Goal: Information Seeking & Learning: Understand process/instructions

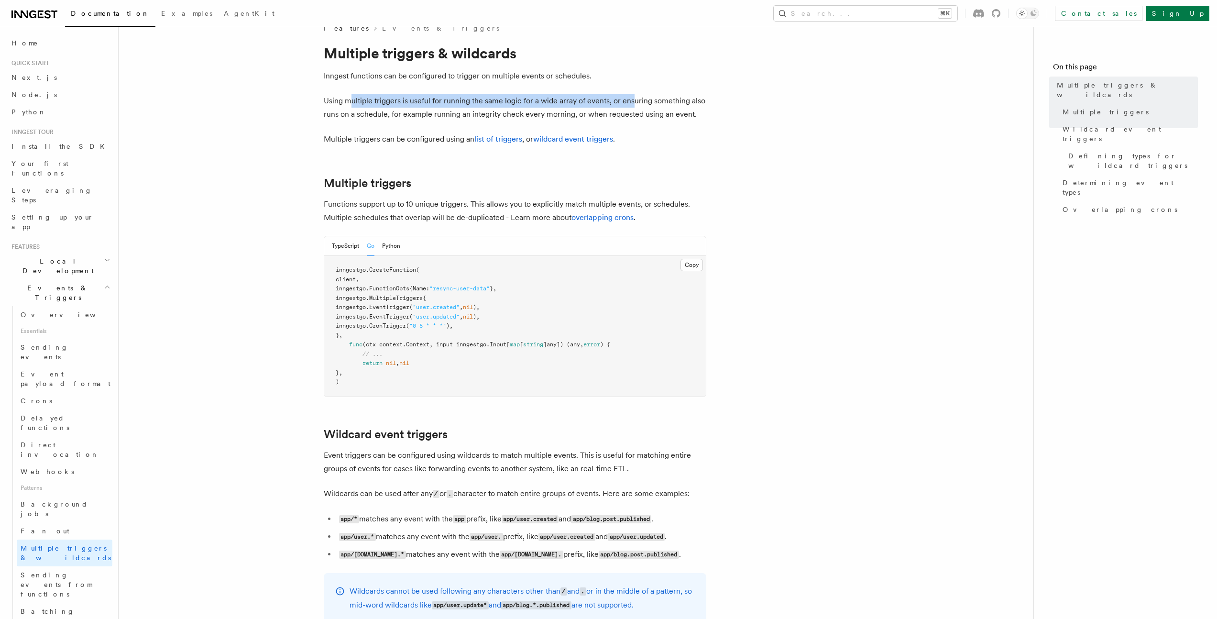
drag, startPoint x: 349, startPoint y: 104, endPoint x: 631, endPoint y: 103, distance: 282.1
click at [631, 103] on p "Using multiple triggers is useful for running the same logic for a wide array o…" at bounding box center [515, 107] width 383 height 27
drag, startPoint x: 401, startPoint y: 115, endPoint x: 730, endPoint y: 115, distance: 328.5
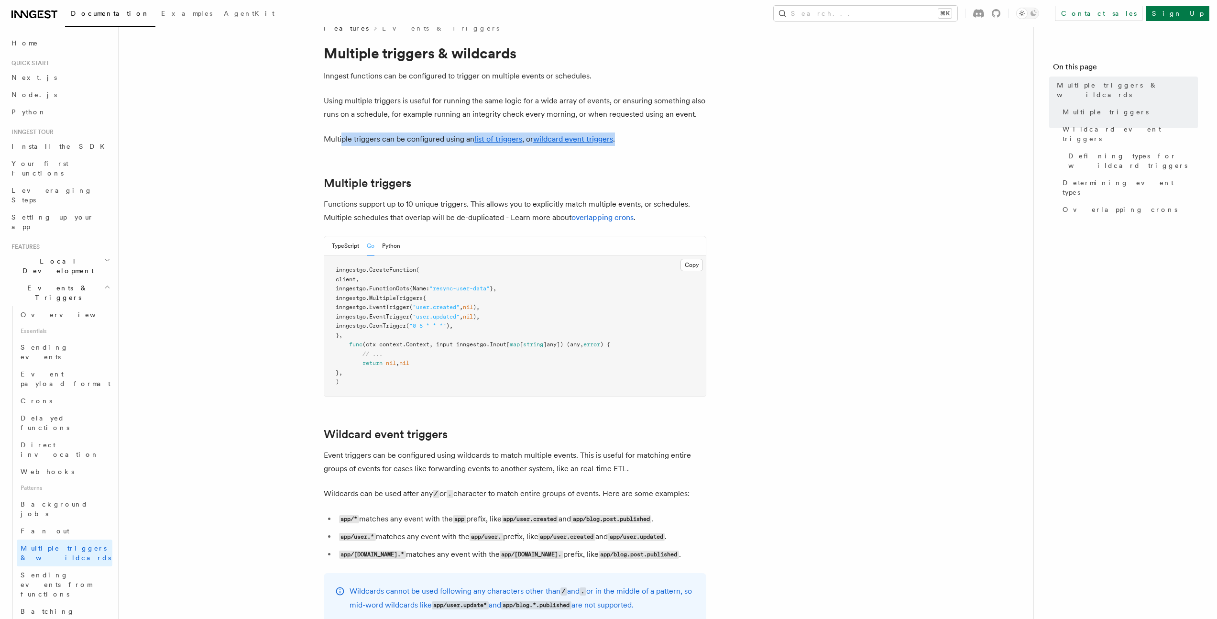
drag, startPoint x: 341, startPoint y: 145, endPoint x: 726, endPoint y: 142, distance: 385.4
drag, startPoint x: 332, startPoint y: 199, endPoint x: 484, endPoint y: 202, distance: 152.1
click at [484, 202] on p "Functions support up to 10 unique triggers. This allows you to explicitly match…" at bounding box center [515, 210] width 383 height 27
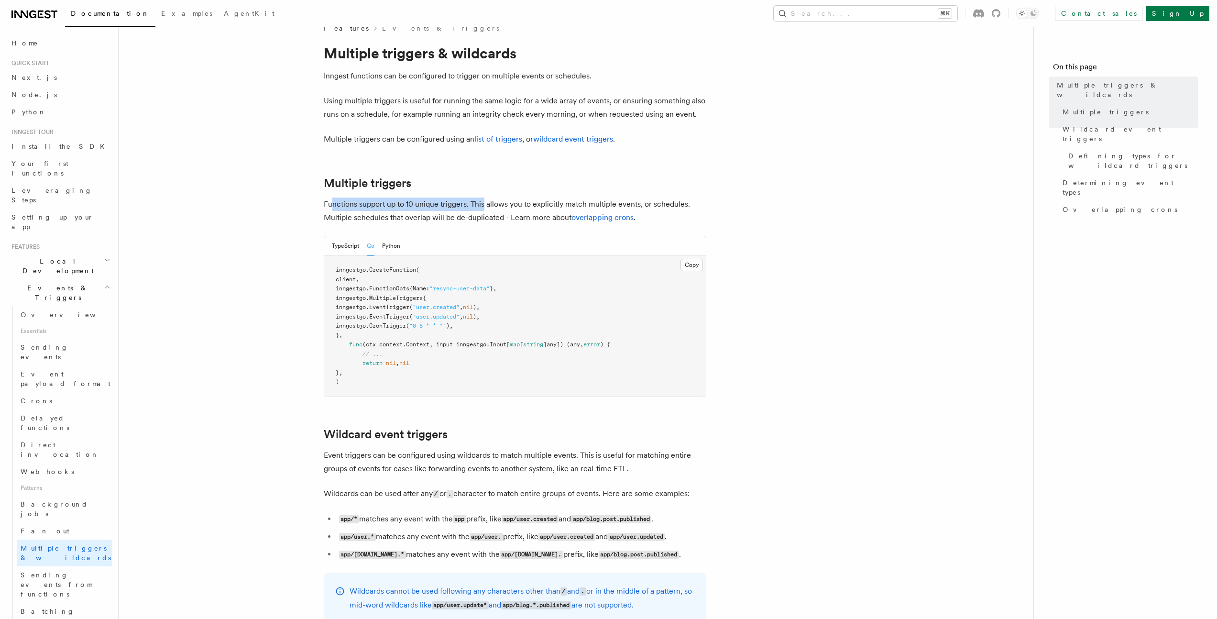
click at [484, 202] on p "Functions support up to 10 unique triggers. This allows you to explicitly match…" at bounding box center [515, 210] width 383 height 27
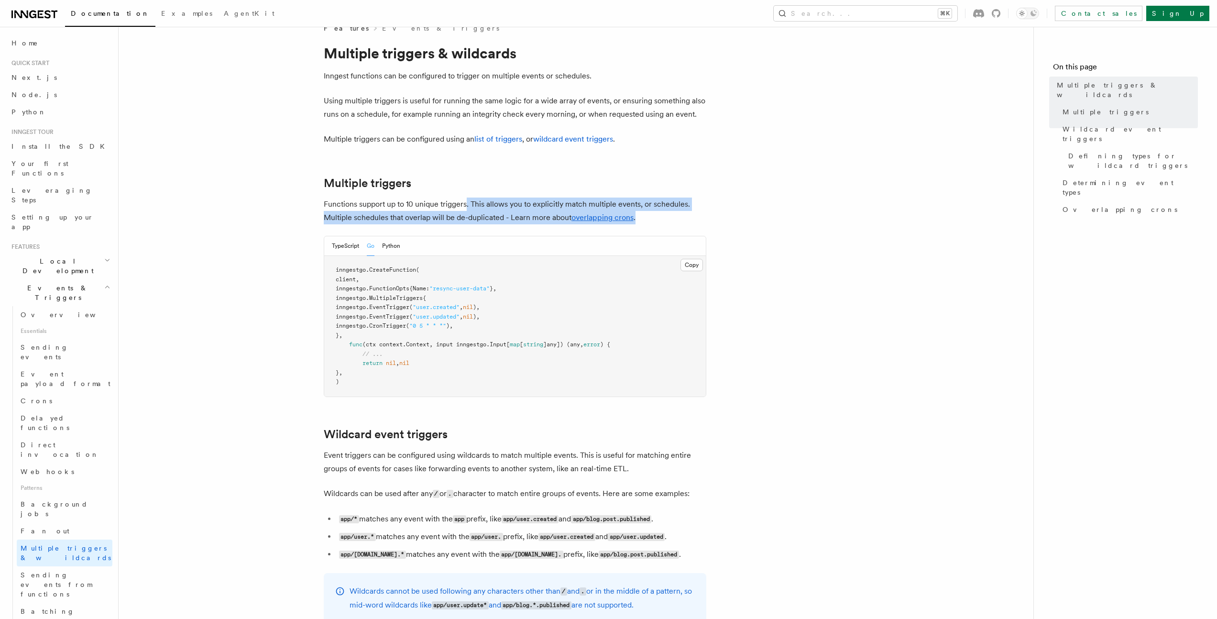
drag, startPoint x: 465, startPoint y: 205, endPoint x: 681, endPoint y: 217, distance: 216.4
click at [669, 216] on p "Functions support up to 10 unique triggers. This allows you to explicitly match…" at bounding box center [515, 210] width 383 height 27
click at [688, 217] on p "Functions support up to 10 unique triggers. This allows you to explicitly match…" at bounding box center [515, 210] width 383 height 27
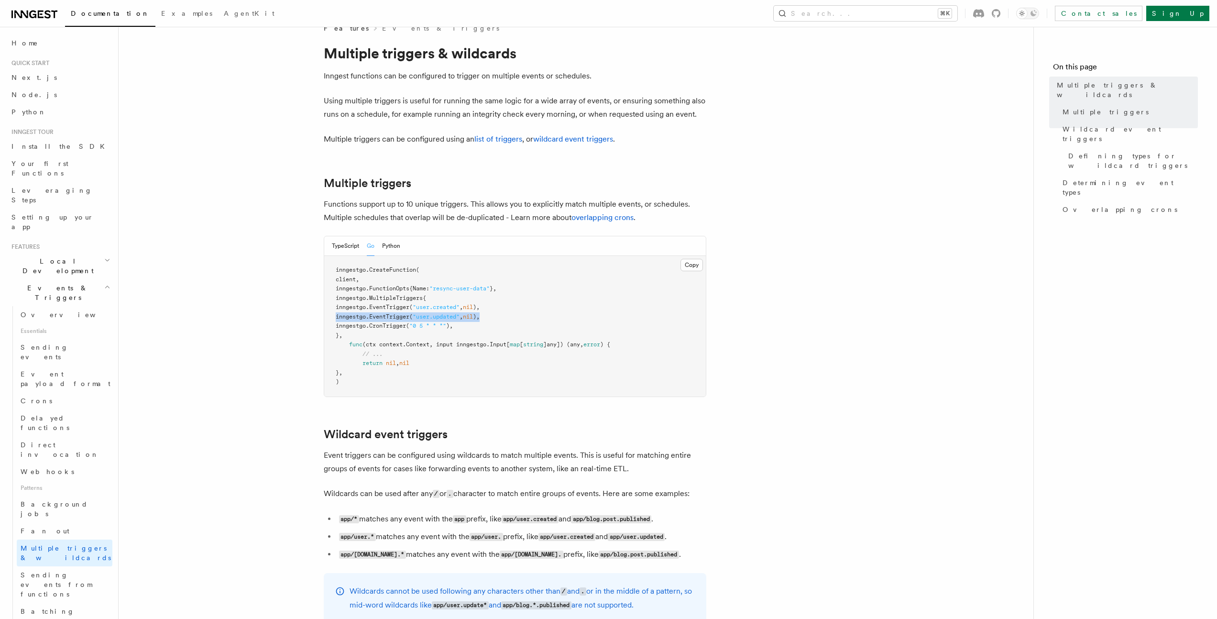
drag, startPoint x: 345, startPoint y: 317, endPoint x: 587, endPoint y: 318, distance: 241.9
click at [587, 318] on pre "inngestgo. CreateFunction ( client, inngestgo.FunctionOpts{Name: "resync-user-d…" at bounding box center [515, 326] width 382 height 141
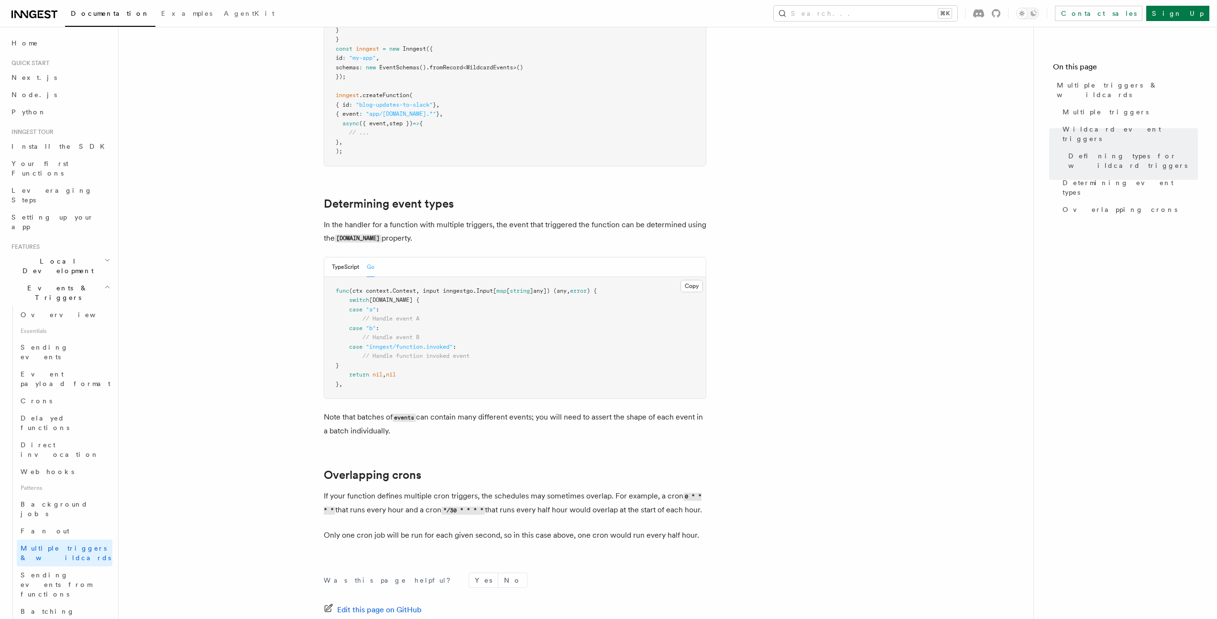
scroll to position [930, 0]
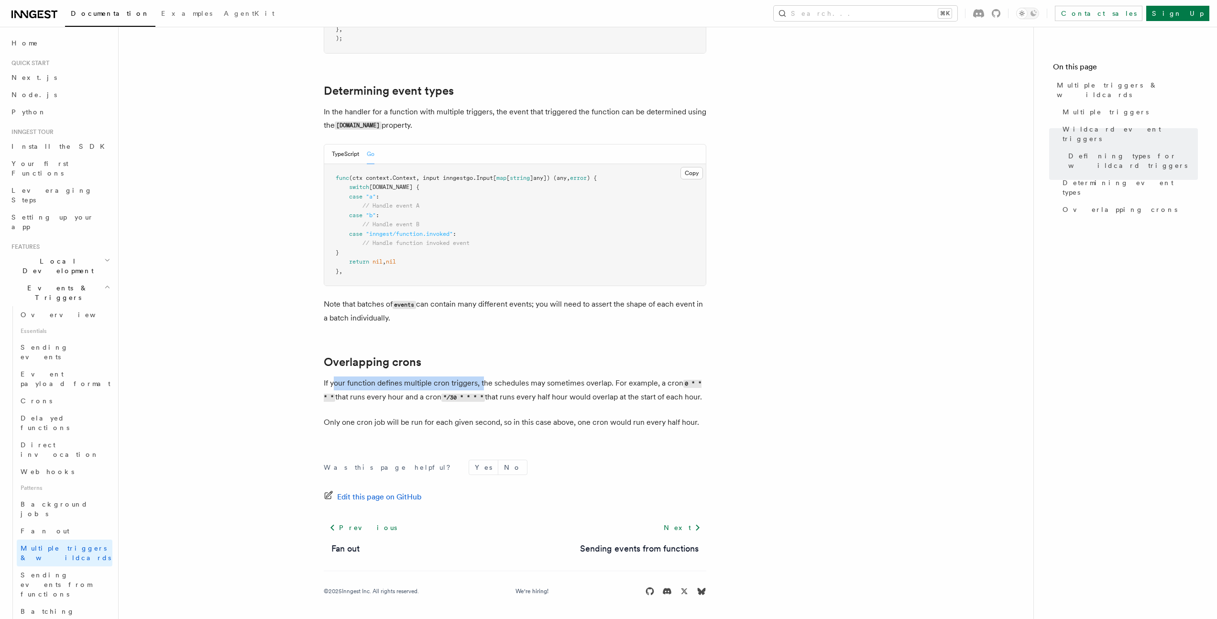
drag, startPoint x: 332, startPoint y: 374, endPoint x: 482, endPoint y: 366, distance: 149.4
click at [482, 376] on p "If your function defines multiple cron triggers, the schedules may sometimes ov…" at bounding box center [515, 390] width 383 height 28
drag, startPoint x: 501, startPoint y: 369, endPoint x: 596, endPoint y: 366, distance: 95.2
click at [596, 376] on p "If your function defines multiple cron triggers, the schedules may sometimes ov…" at bounding box center [515, 390] width 383 height 28
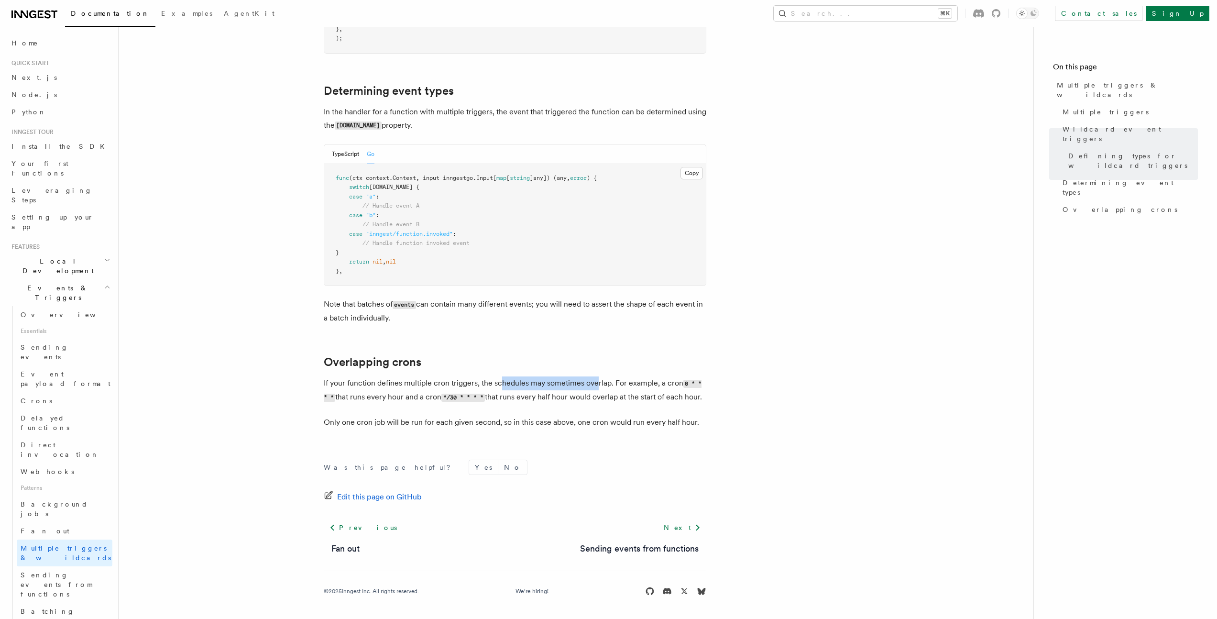
click at [596, 376] on p "If your function defines multiple cron triggers, the schedules may sometimes ov…" at bounding box center [515, 390] width 383 height 28
drag, startPoint x: 412, startPoint y: 423, endPoint x: 711, endPoint y: 419, distance: 298.9
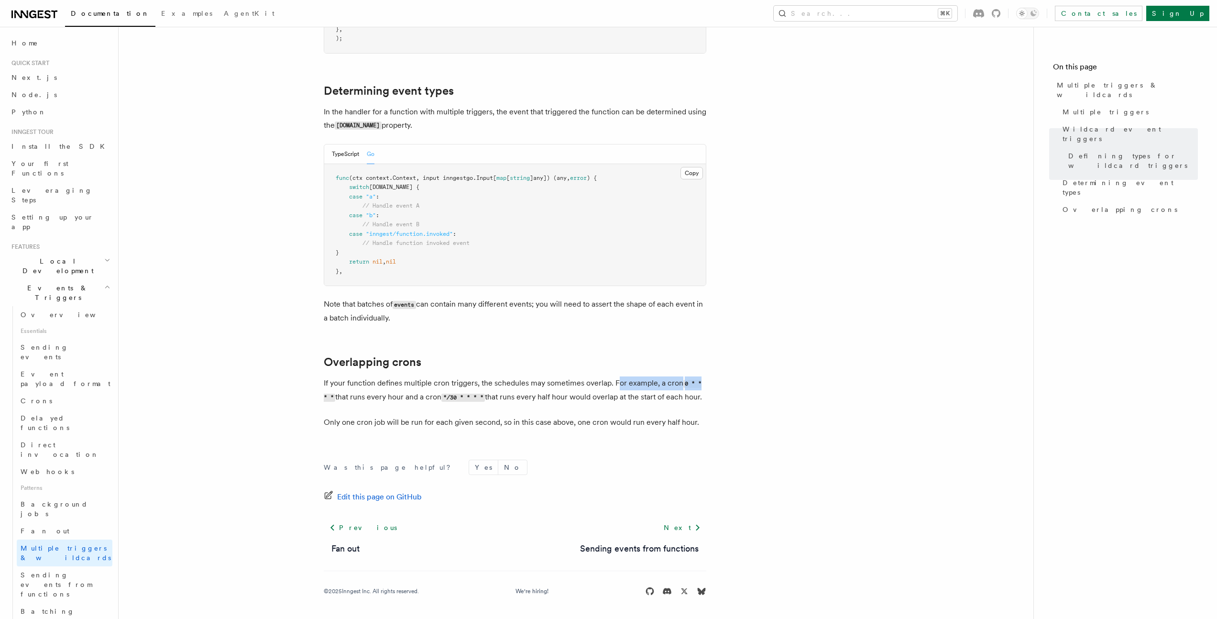
drag, startPoint x: 617, startPoint y: 370, endPoint x: 733, endPoint y: 369, distance: 116.2
drag, startPoint x: 425, startPoint y: 424, endPoint x: 523, endPoint y: 422, distance: 97.6
click at [523, 422] on p "Only one cron job will be run for each given second, so in this case above, one…" at bounding box center [515, 422] width 383 height 13
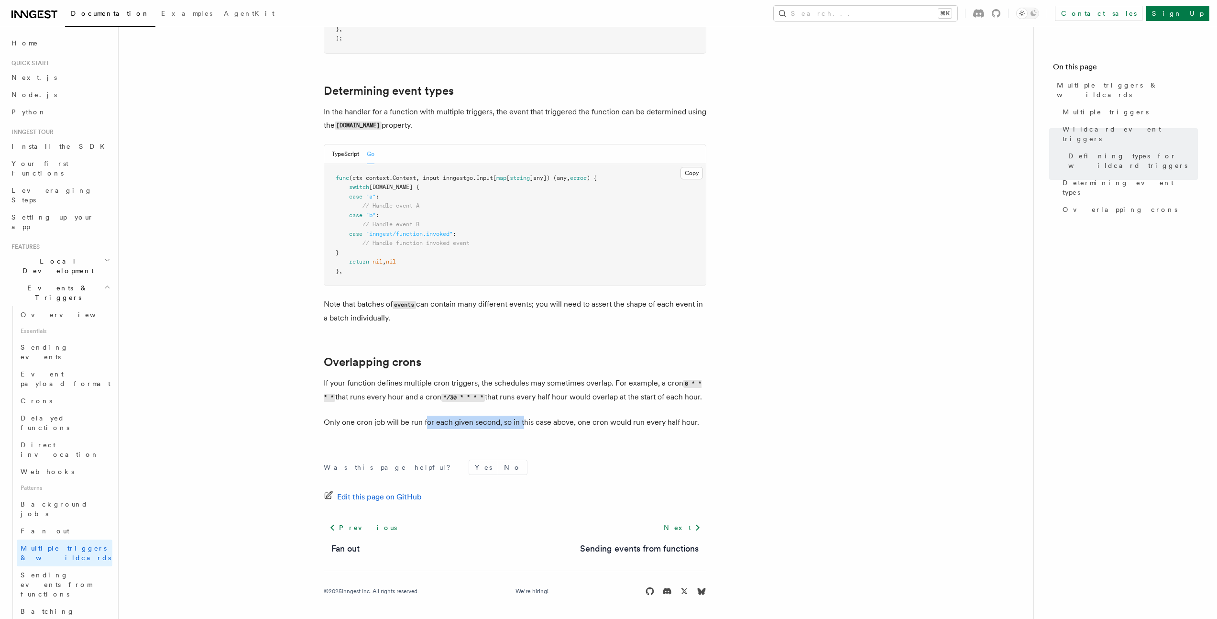
click at [523, 422] on p "Only one cron job will be run for each given second, so in this case above, one…" at bounding box center [515, 422] width 383 height 13
drag, startPoint x: 498, startPoint y: 422, endPoint x: 720, endPoint y: 425, distance: 221.9
